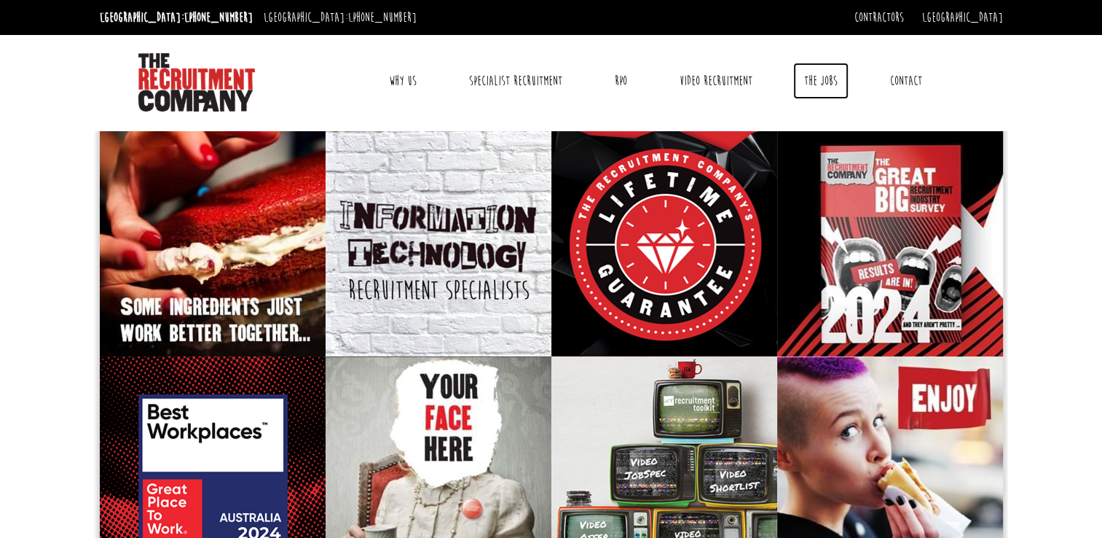
click at [824, 80] on link "The Jobs" at bounding box center [820, 81] width 55 height 36
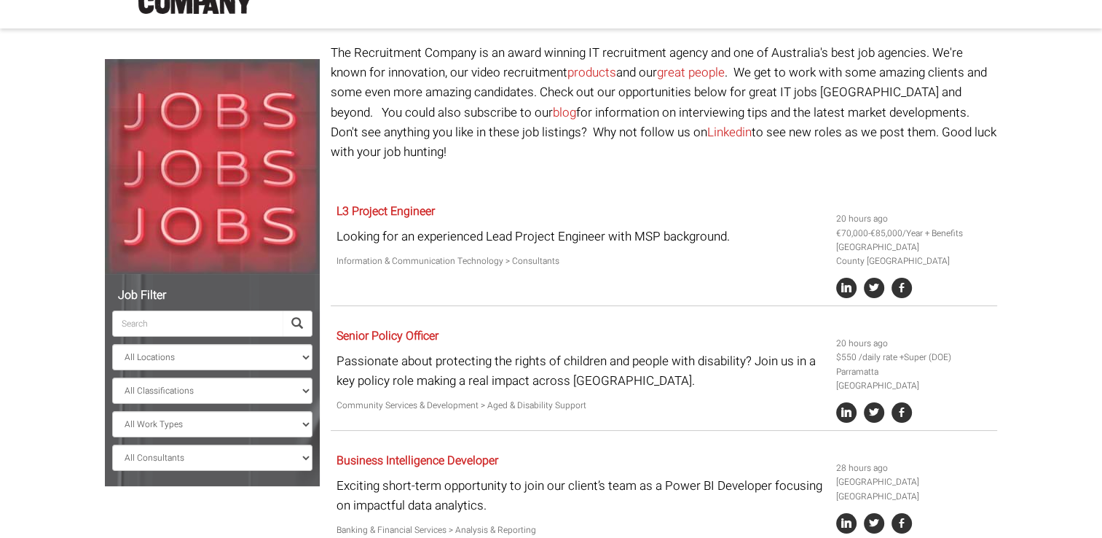
scroll to position [291, 0]
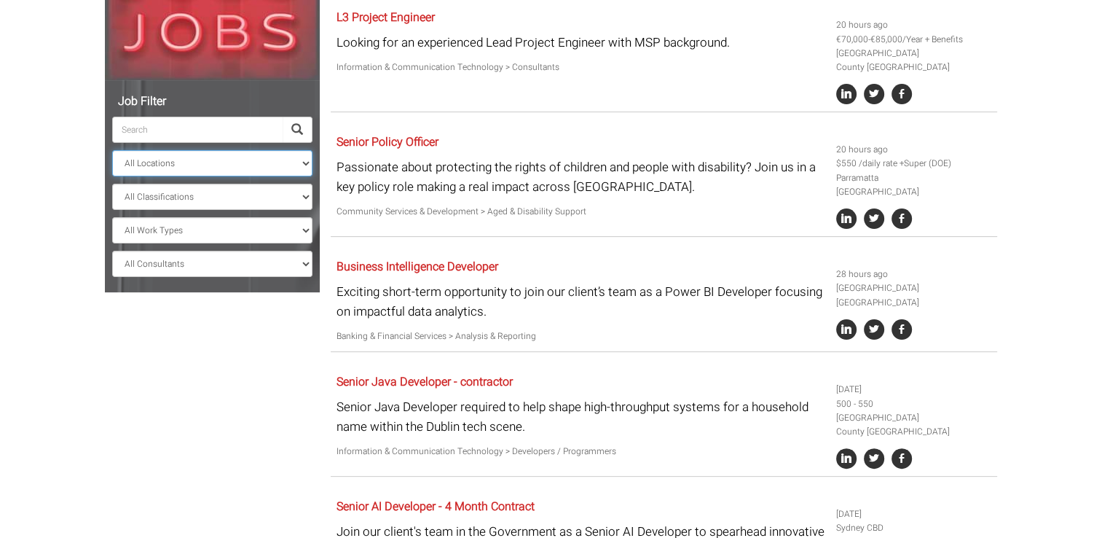
click at [308, 163] on select "All Locations [GEOGRAPHIC_DATA] [GEOGRAPHIC_DATA] [GEOGRAPHIC_DATA] [GEOGRAPHIC…" at bounding box center [212, 163] width 200 height 26
select select "[GEOGRAPHIC_DATA]"
click at [112, 150] on select "All Locations [GEOGRAPHIC_DATA] [GEOGRAPHIC_DATA] [GEOGRAPHIC_DATA] [GEOGRAPHIC…" at bounding box center [212, 163] width 200 height 26
